Goal: Check status

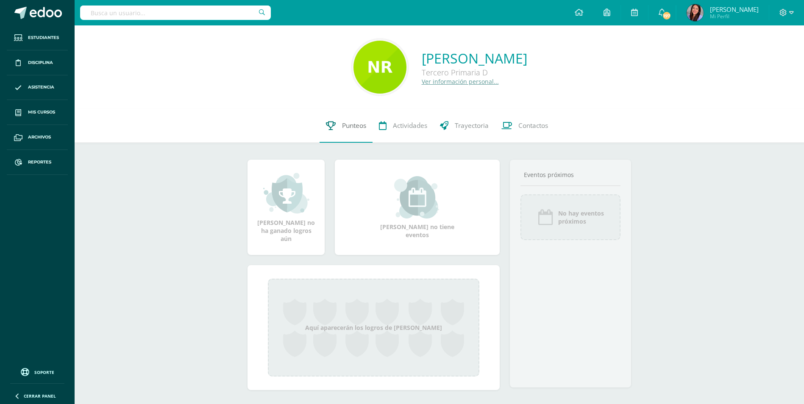
click at [350, 126] on span "Punteos" at bounding box center [354, 125] width 24 height 9
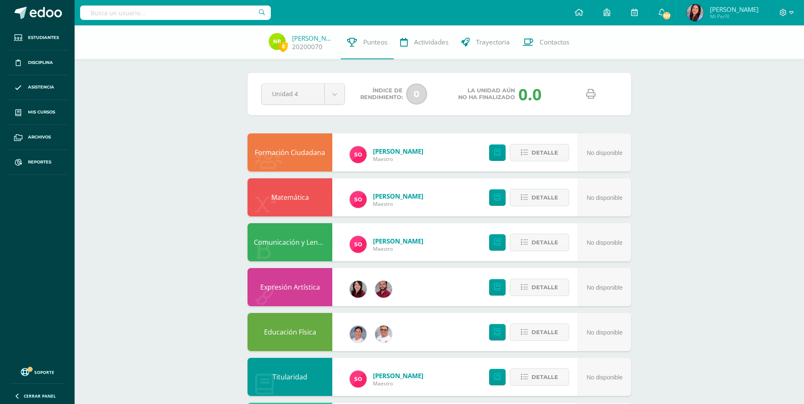
click at [597, 100] on link at bounding box center [591, 95] width 22 height 22
